Goal: Use online tool/utility: Utilize a website feature to perform a specific function

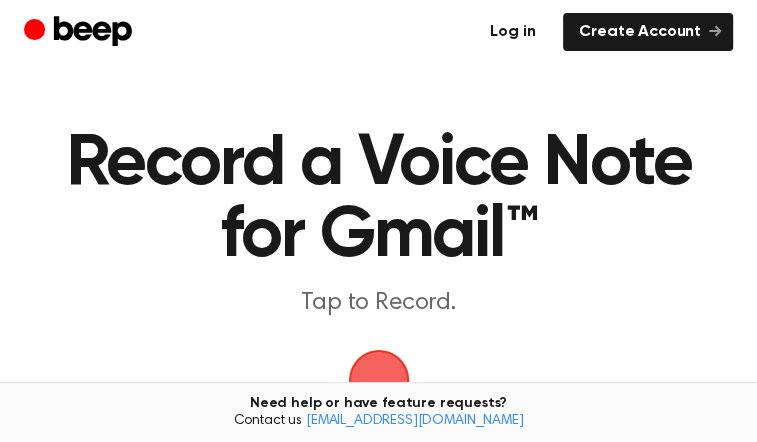
click at [514, 40] on link "Log in" at bounding box center [512, 32] width 77 height 38
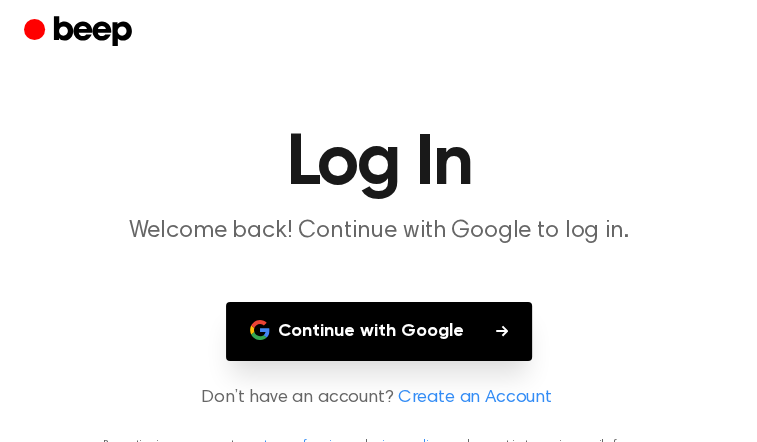
click at [431, 351] on button "Continue with Google" at bounding box center [379, 331] width 306 height 59
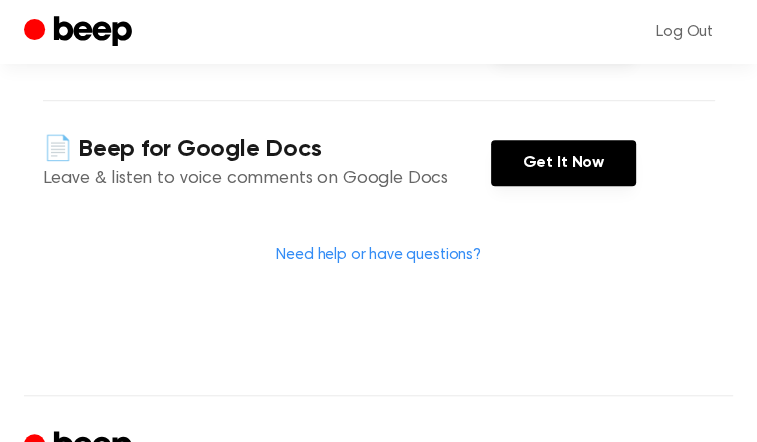
scroll to position [800, 0]
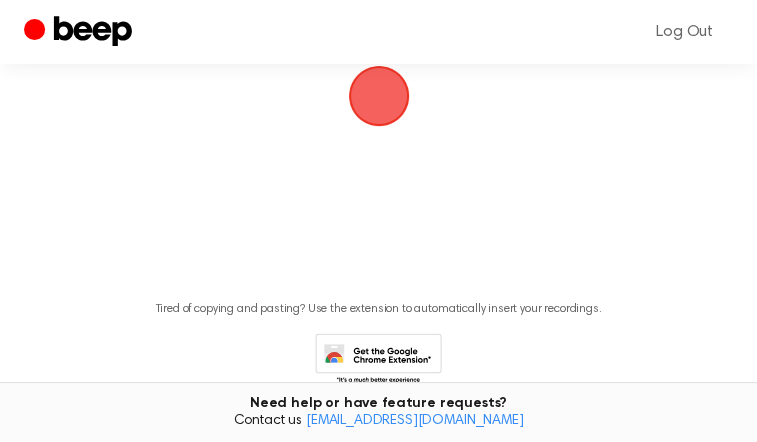
scroll to position [200, 0]
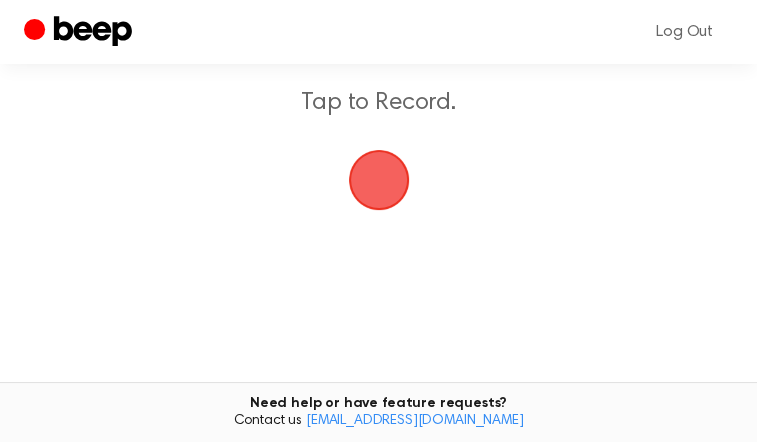
click at [377, 208] on span "button" at bounding box center [379, 180] width 56 height 56
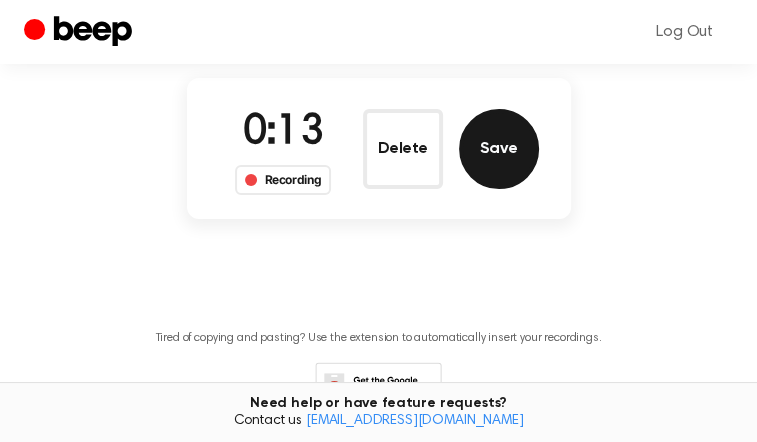
click at [503, 171] on button "Save" at bounding box center [499, 149] width 80 height 80
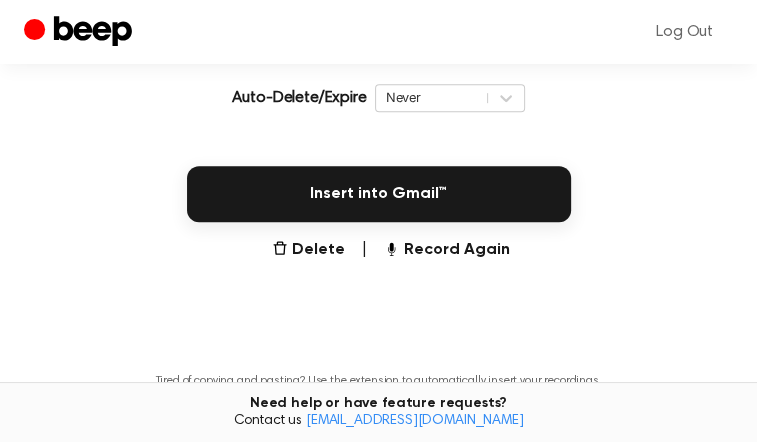
scroll to position [532, 0]
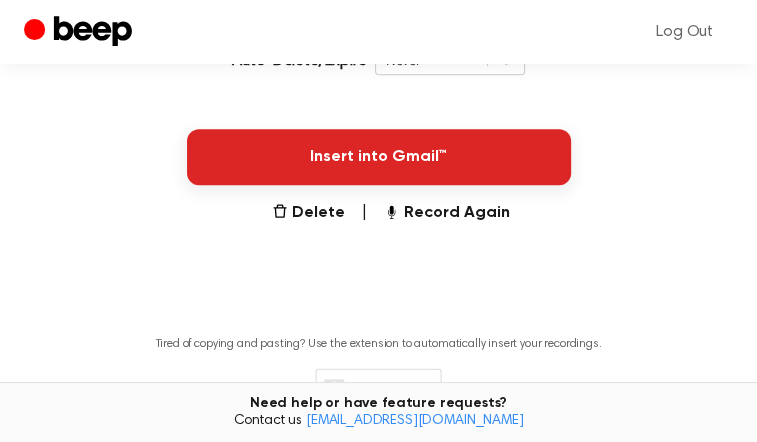
click at [450, 185] on button "Insert into Gmail™" at bounding box center [379, 157] width 384 height 56
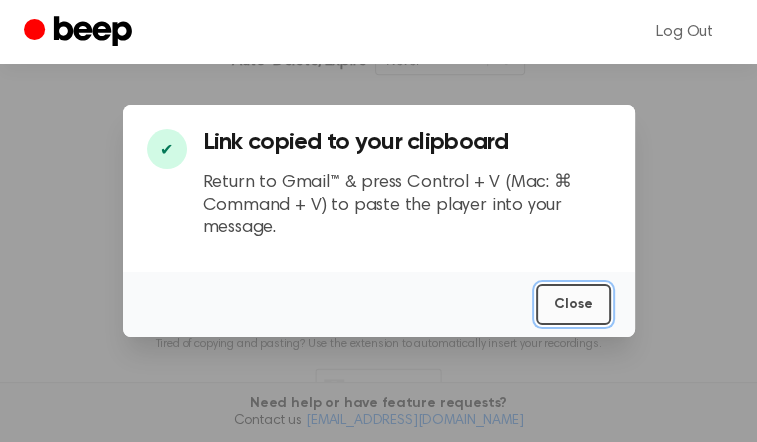
click at [560, 296] on button "Close" at bounding box center [573, 304] width 75 height 41
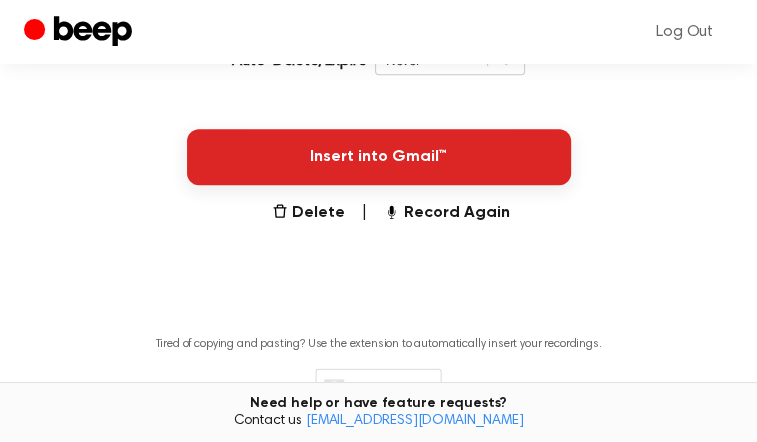
click at [396, 185] on button "Insert into Gmail™" at bounding box center [379, 157] width 384 height 56
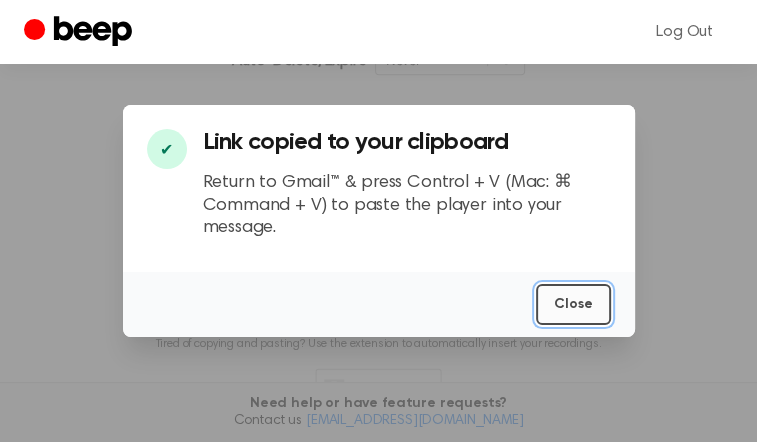
click at [561, 302] on button "Close" at bounding box center [573, 304] width 75 height 41
